Goal: Transaction & Acquisition: Purchase product/service

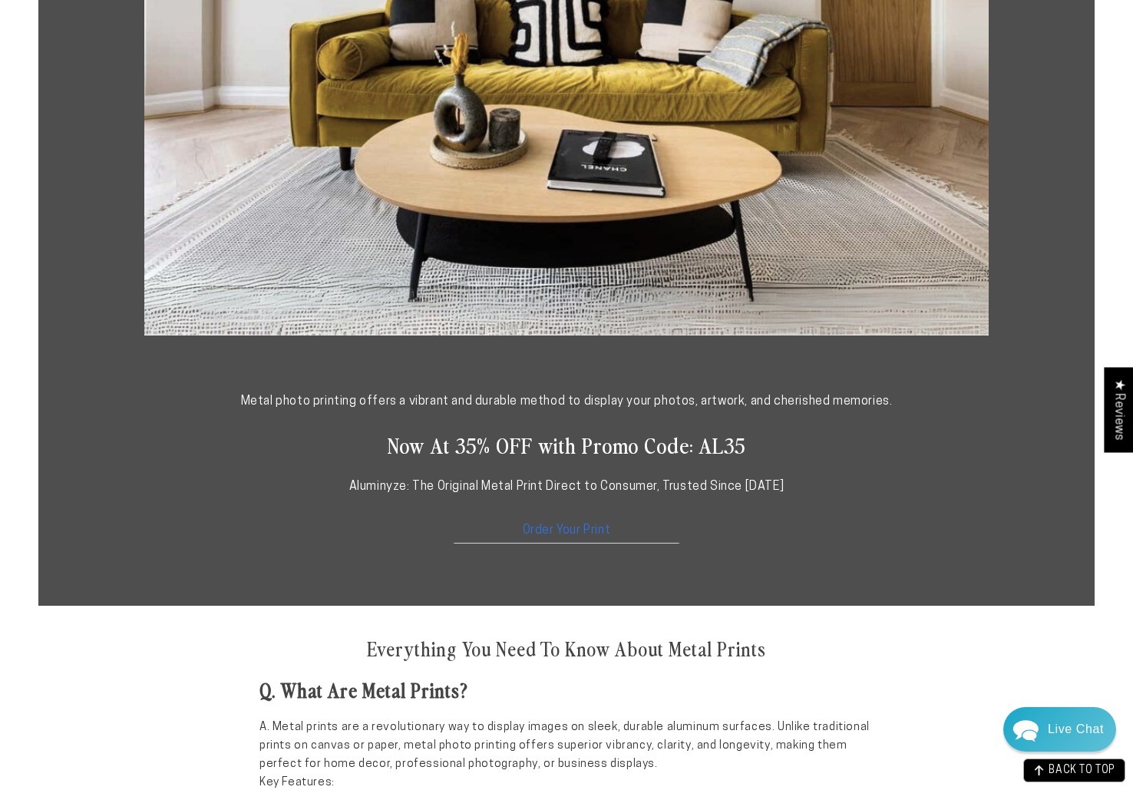
scroll to position [621, 0]
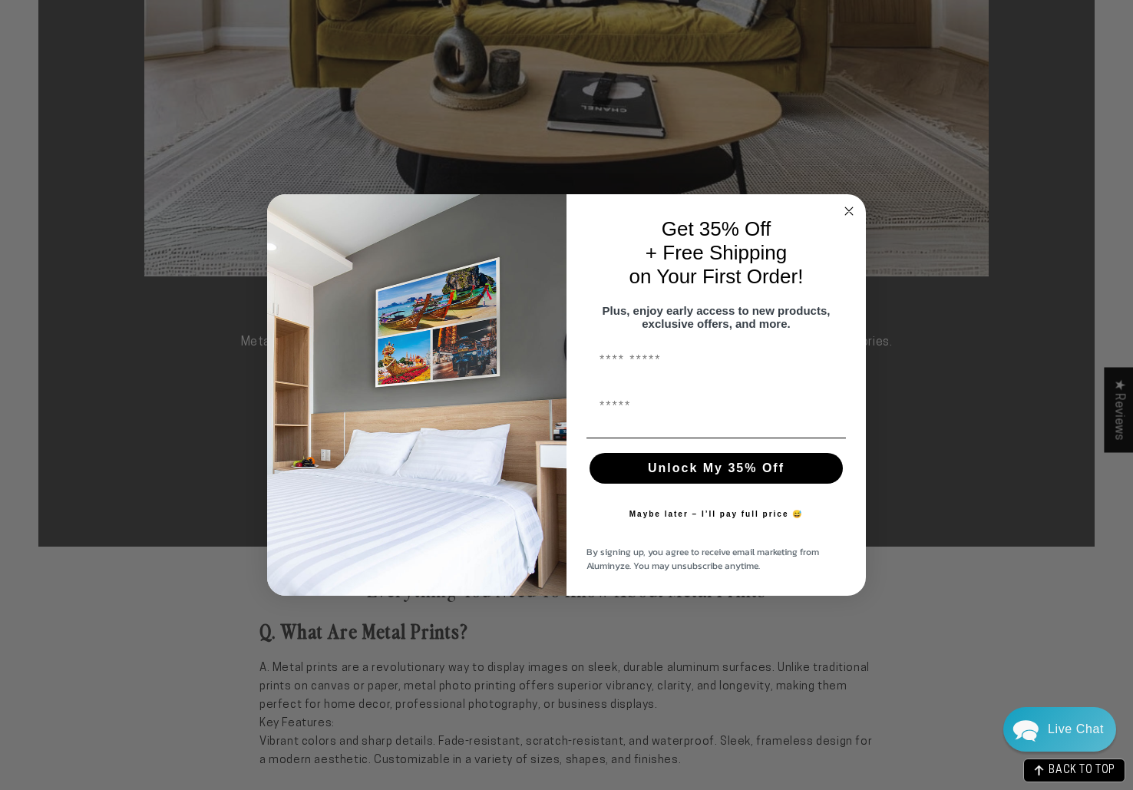
click at [849, 203] on circle "Close dialog" at bounding box center [850, 211] width 18 height 18
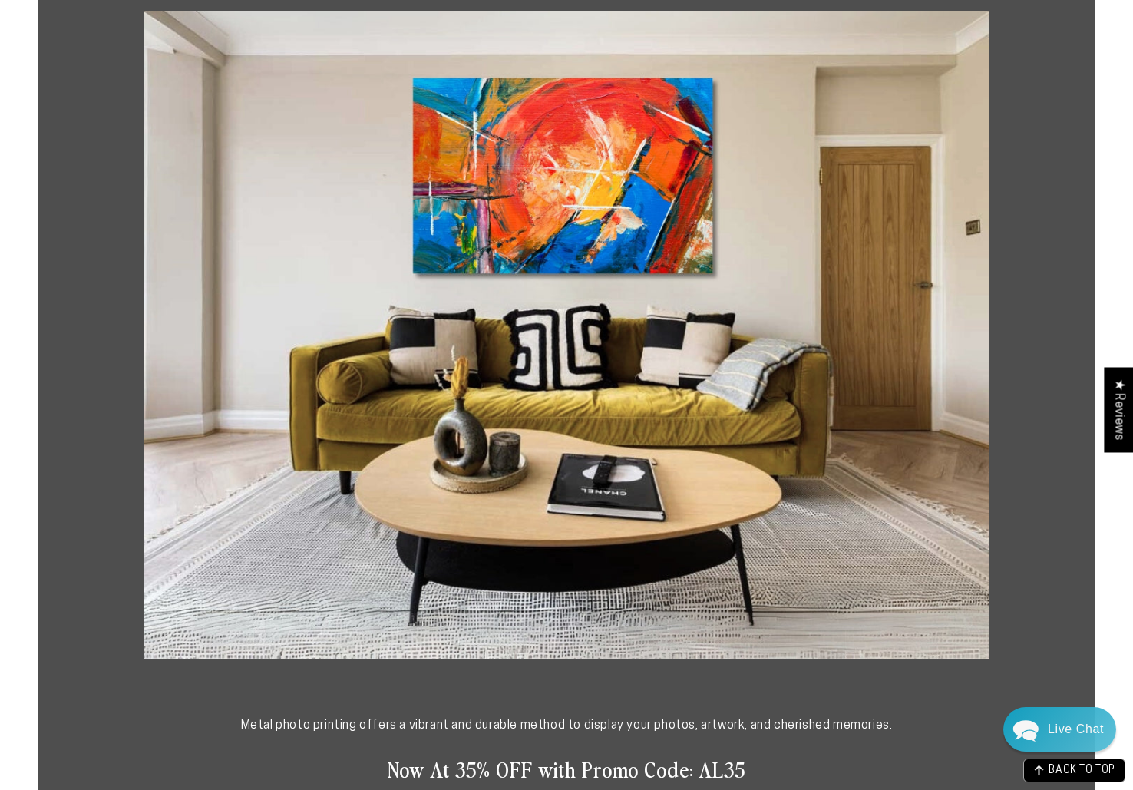
scroll to position [0, 0]
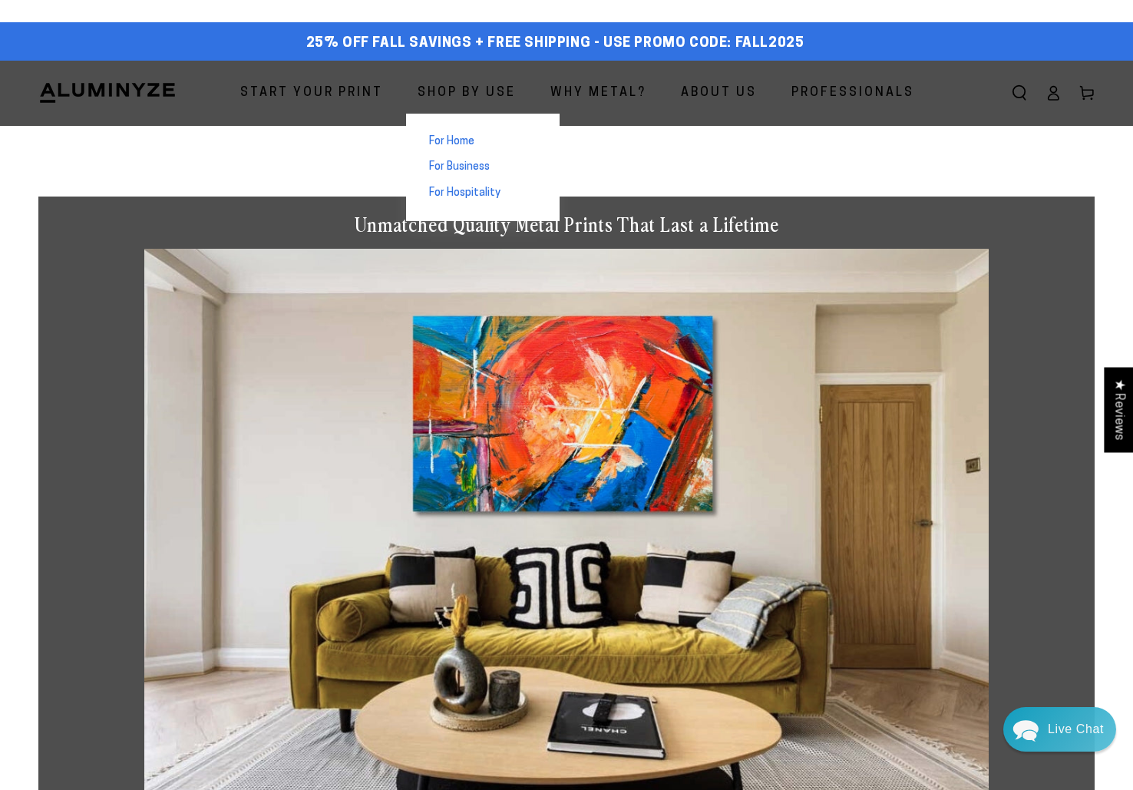
click at [429, 89] on span "Shop By Use" at bounding box center [467, 93] width 98 height 22
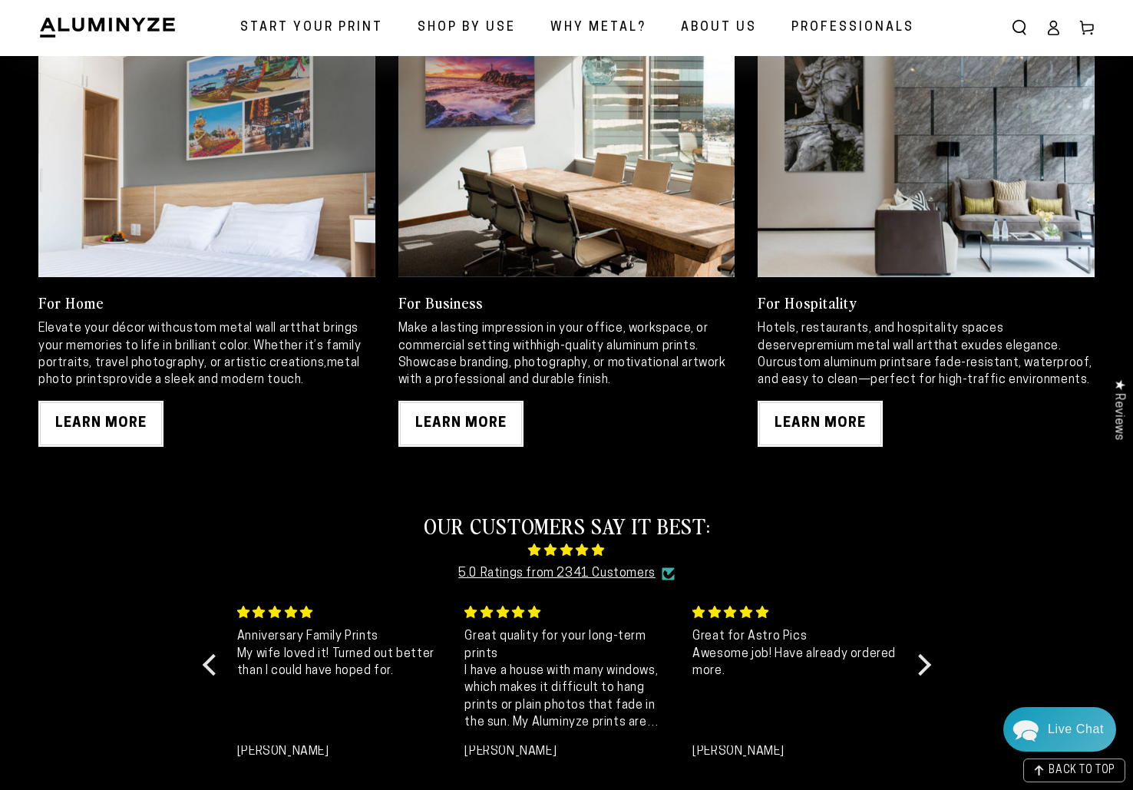
scroll to position [800, 0]
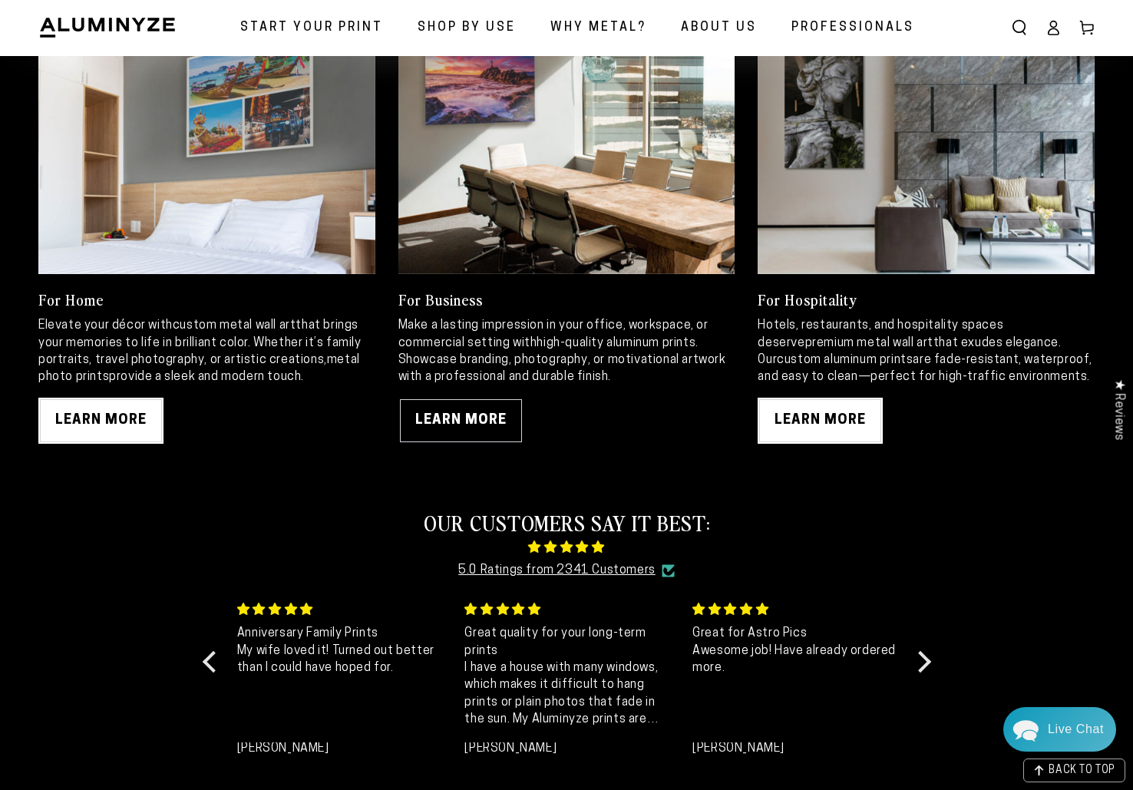
click at [483, 420] on link "LEARN MORE" at bounding box center [460, 421] width 125 height 46
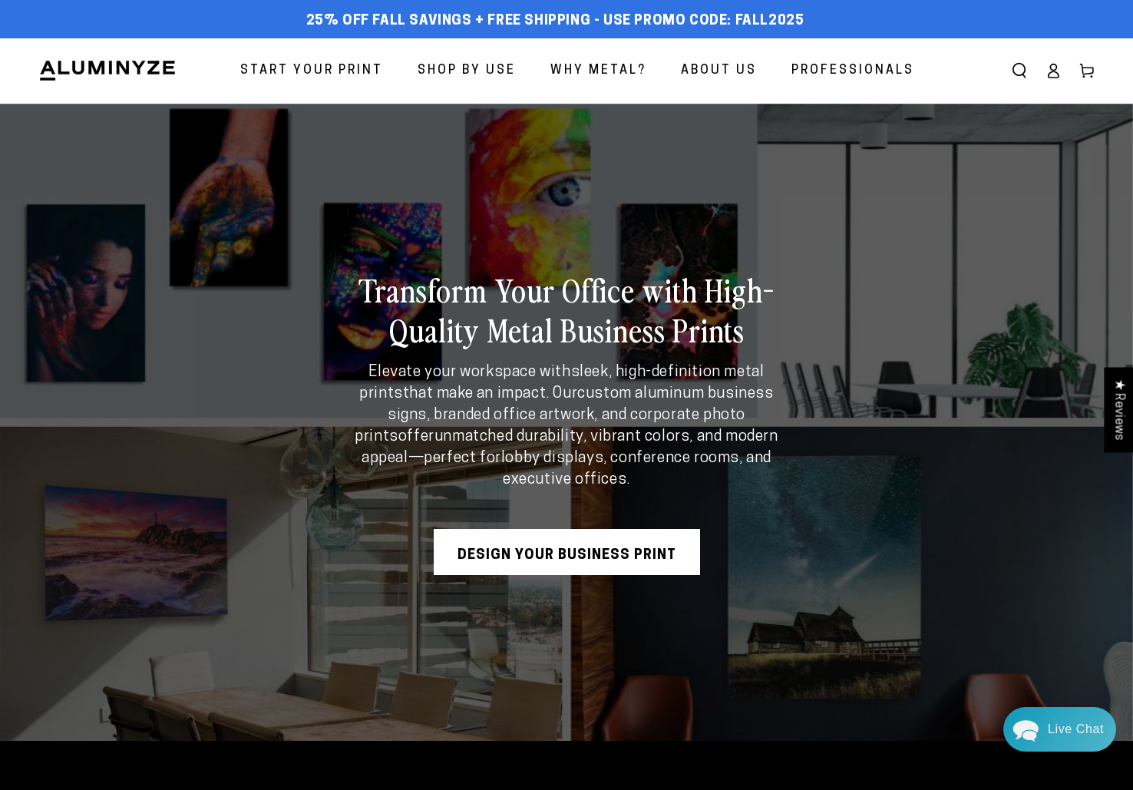
click at [561, 560] on link "Design Your Business Print" at bounding box center [567, 552] width 266 height 46
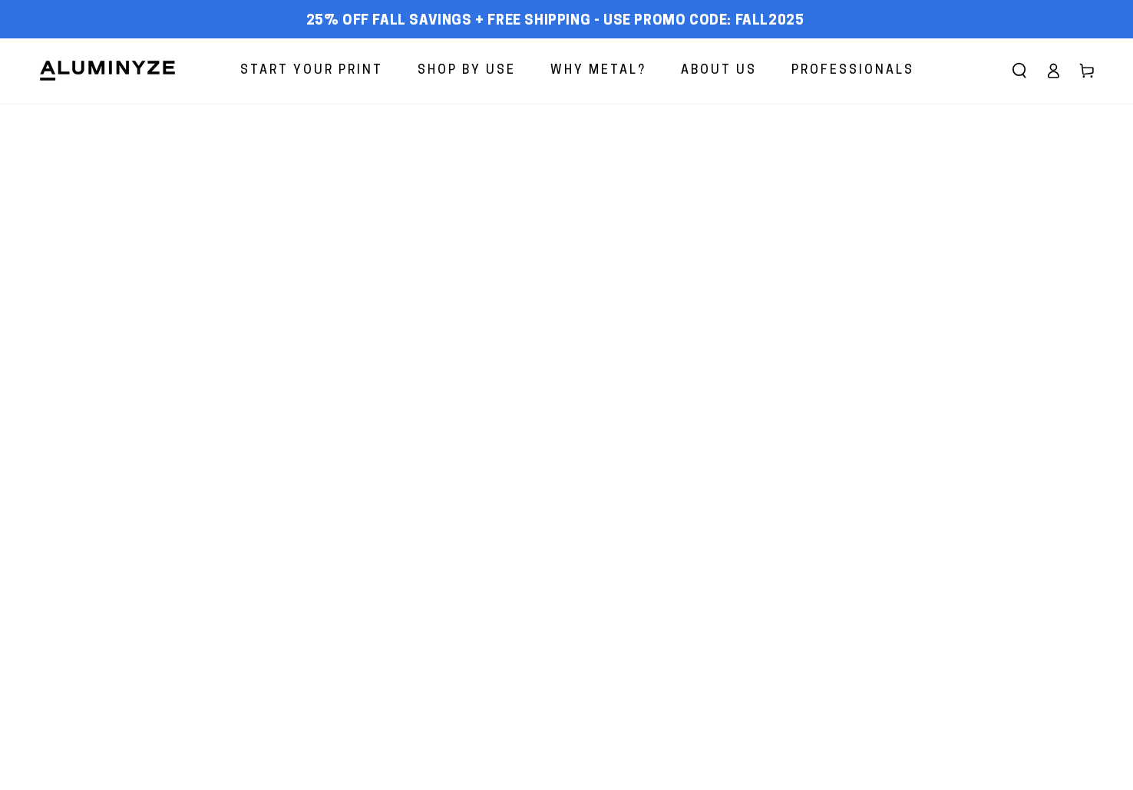
select select "**********"
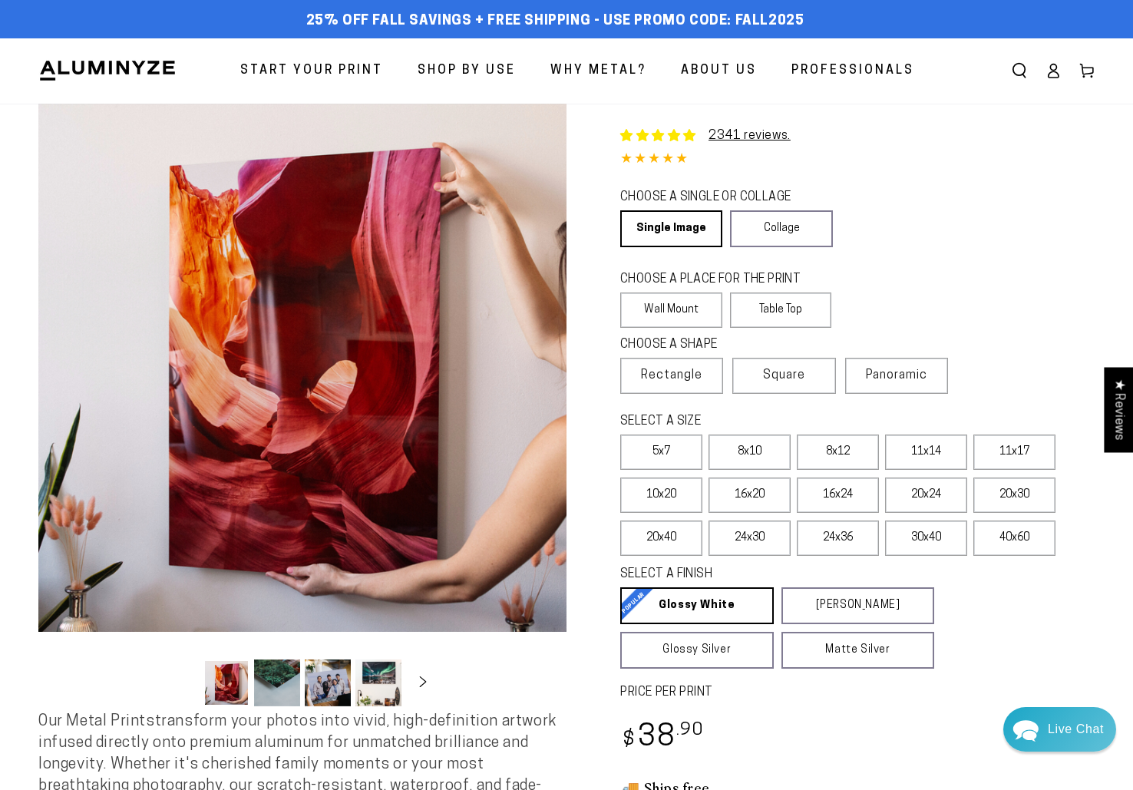
click at [845, 737] on div "Regular price $ 38 .90 Regular price Sale price $ 38 .90" at bounding box center [857, 739] width 474 height 45
click at [764, 450] on label "8x10" at bounding box center [749, 451] width 82 height 35
click at [656, 448] on label "5x7" at bounding box center [661, 451] width 82 height 35
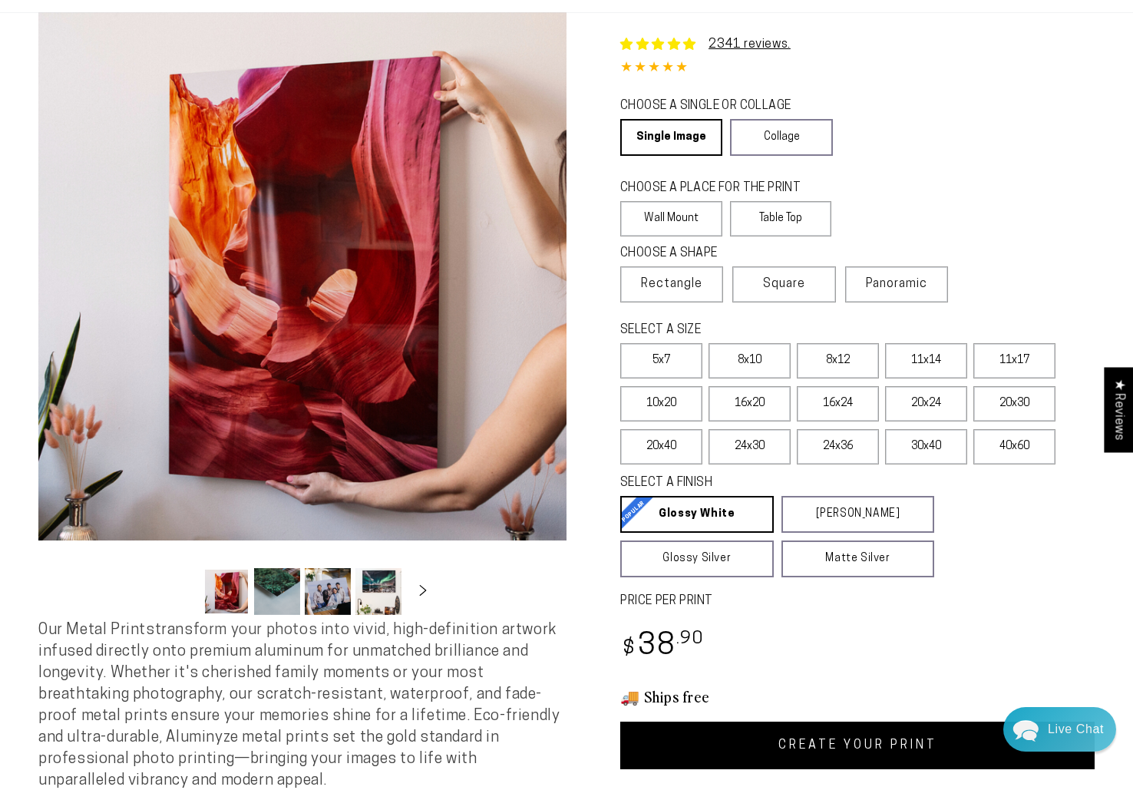
scroll to position [81, 0]
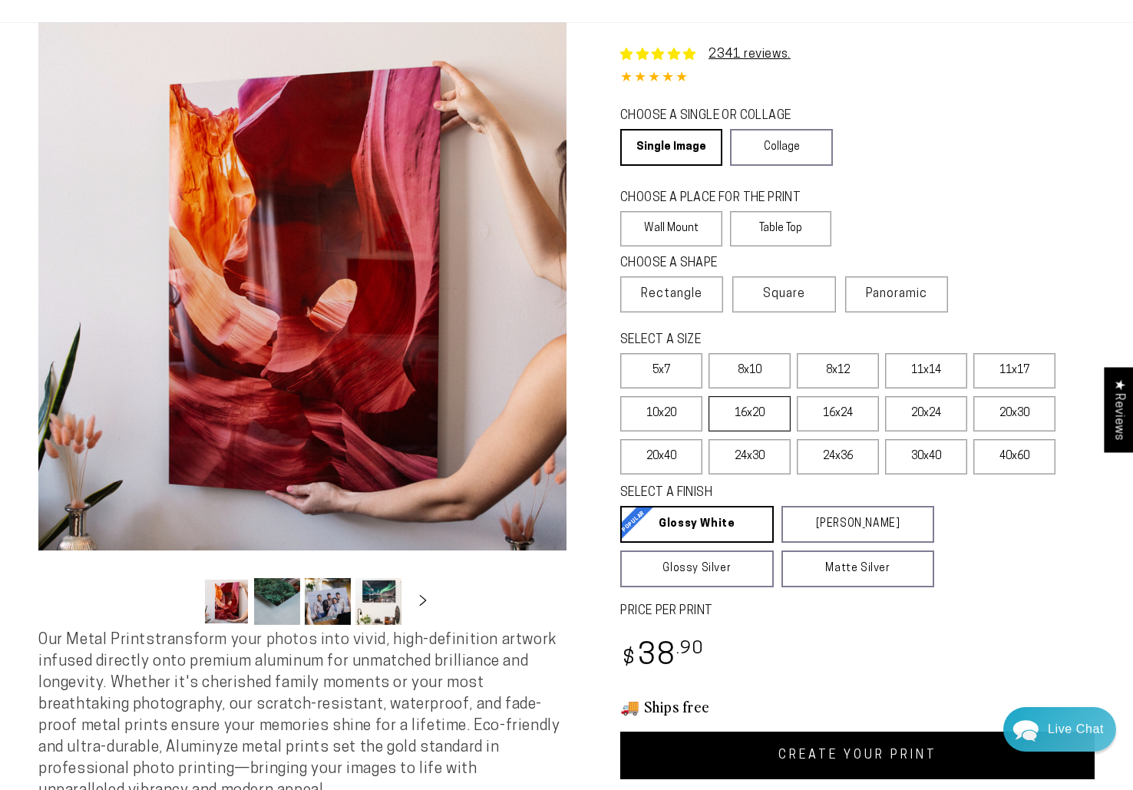
click at [742, 411] on label "16x20" at bounding box center [749, 413] width 82 height 35
click at [662, 366] on label "5x7" at bounding box center [661, 370] width 82 height 35
